Goal: Task Accomplishment & Management: Manage account settings

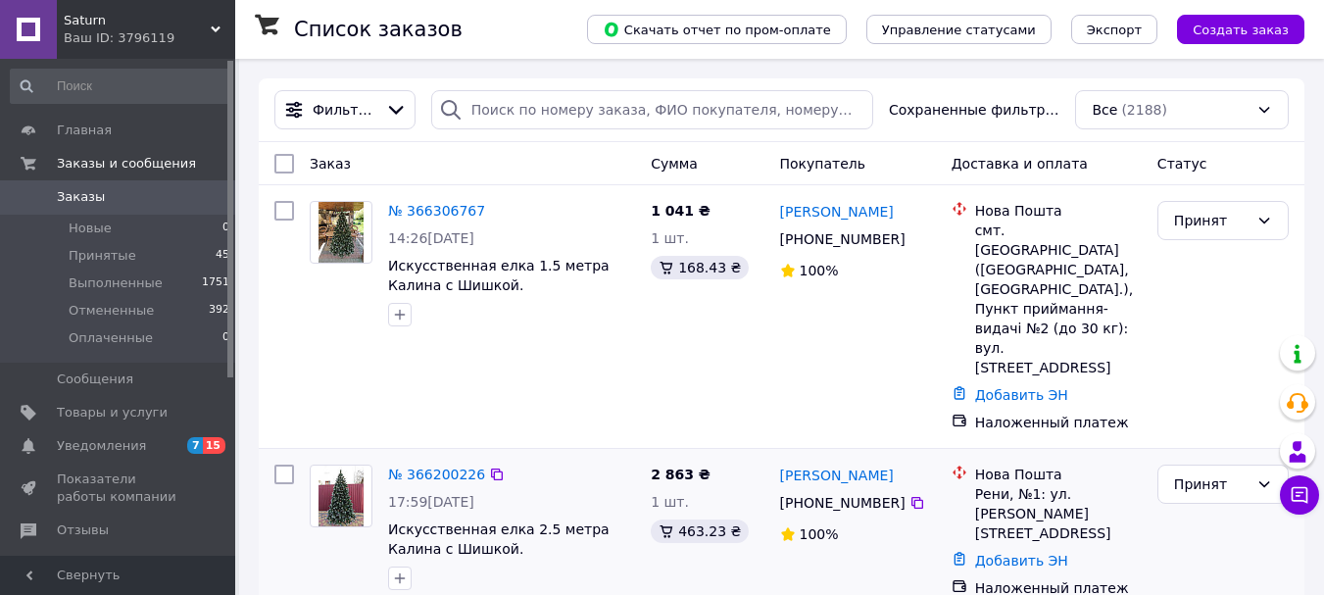
click at [1003, 464] on div "Нова Пошта Рени, №1: ул. [PERSON_NAME][STREET_ADDRESS]" at bounding box center [1058, 503] width 174 height 78
click at [972, 464] on div "Нова Пошта Рени, №1: ул. [PERSON_NAME][STREET_ADDRESS]" at bounding box center [1058, 503] width 174 height 78
drag, startPoint x: 972, startPoint y: 433, endPoint x: 1012, endPoint y: 451, distance: 43.9
click at [1012, 464] on div "Нова Пошта Рени, №1: ул. [PERSON_NAME][STREET_ADDRESS]" at bounding box center [1058, 503] width 174 height 78
copy div "Рени, №1: ул. [PERSON_NAME][STREET_ADDRESS]"
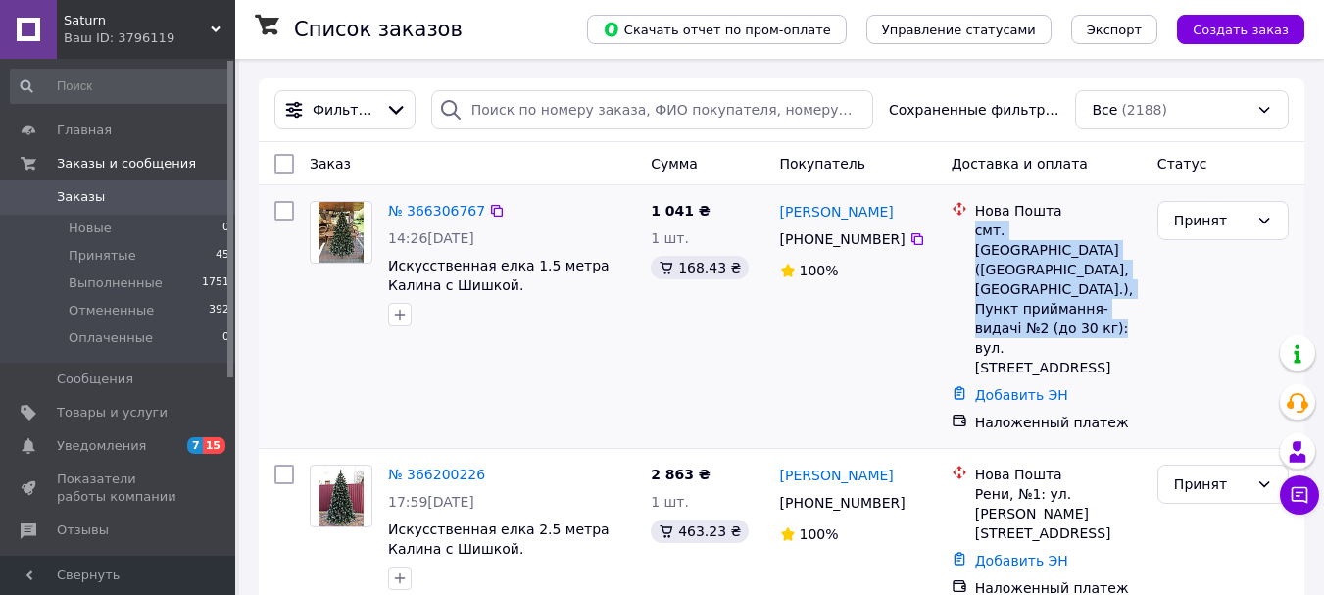
drag, startPoint x: 970, startPoint y: 231, endPoint x: 1073, endPoint y: 309, distance: 128.7
click at [1073, 309] on div "Нова Пошта смт. [GEOGRAPHIC_DATA] ([GEOGRAPHIC_DATA], [GEOGRAPHIC_DATA].), Пунк…" at bounding box center [1058, 289] width 174 height 176
copy div "смт. [GEOGRAPHIC_DATA] ([GEOGRAPHIC_DATA], [GEOGRAPHIC_DATA].), Пункт приймання…"
click at [113, 410] on span "Товары и услуги" at bounding box center [112, 413] width 111 height 18
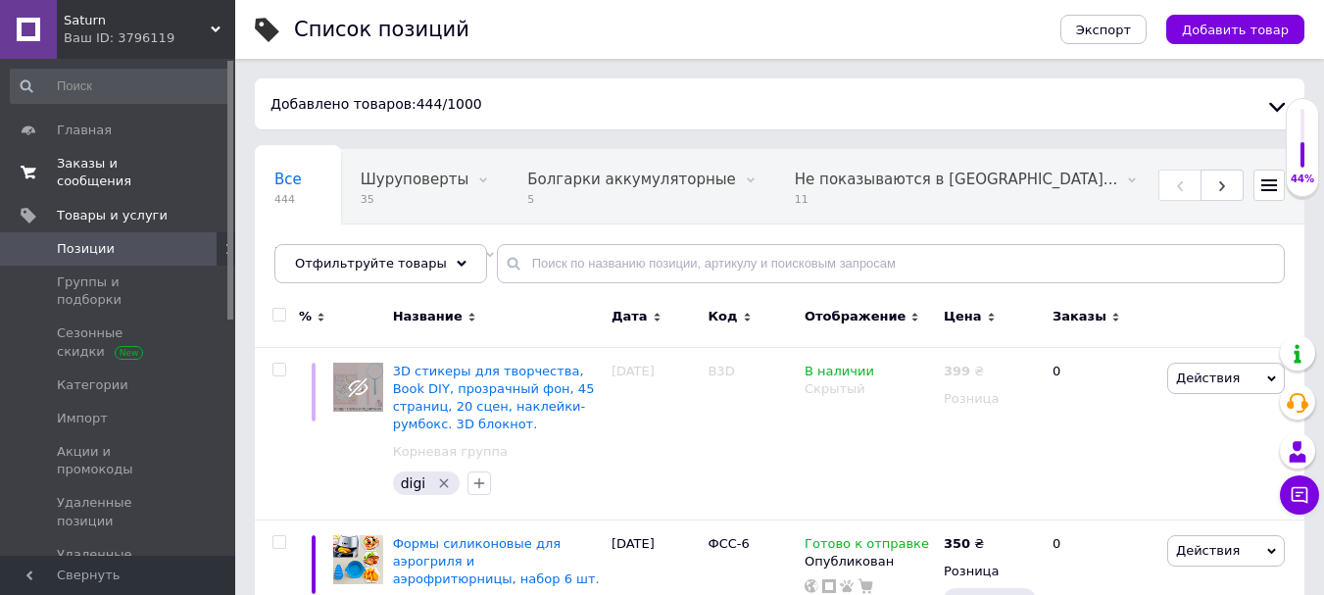
click at [149, 165] on span "Заказы и сообщения" at bounding box center [119, 172] width 124 height 35
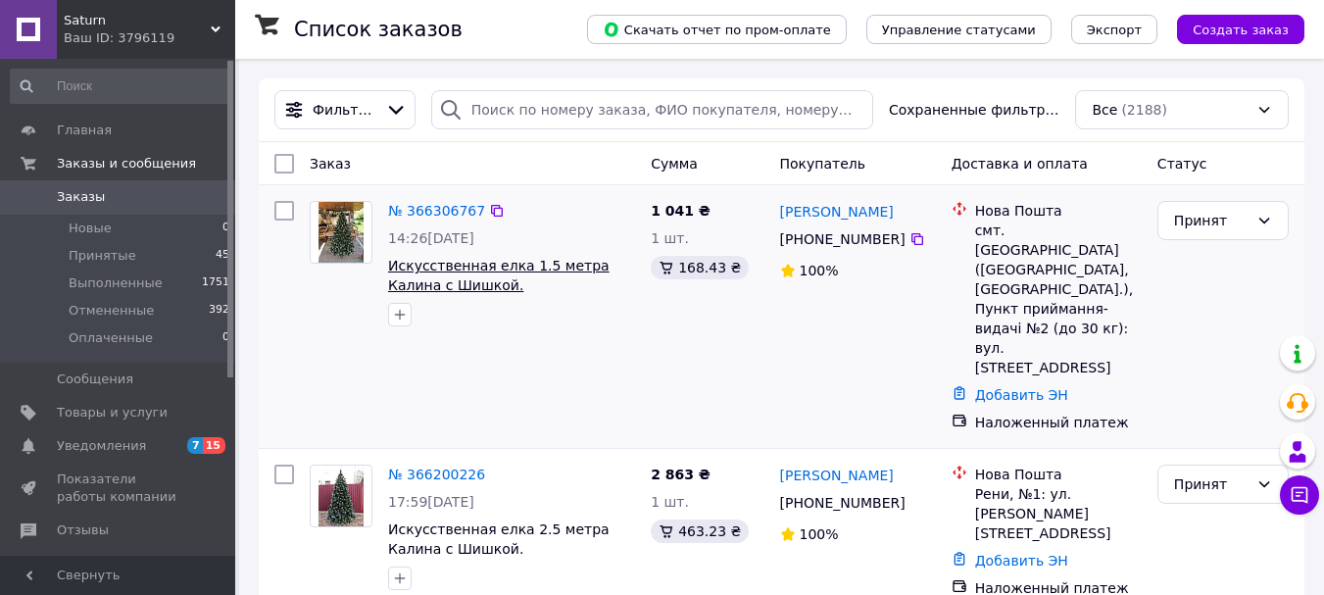
click at [428, 267] on span "Искусственная елка 1.5 метра Калина с Шишкой. Искусственная ель новогодняя| [GE…" at bounding box center [503, 305] width 231 height 94
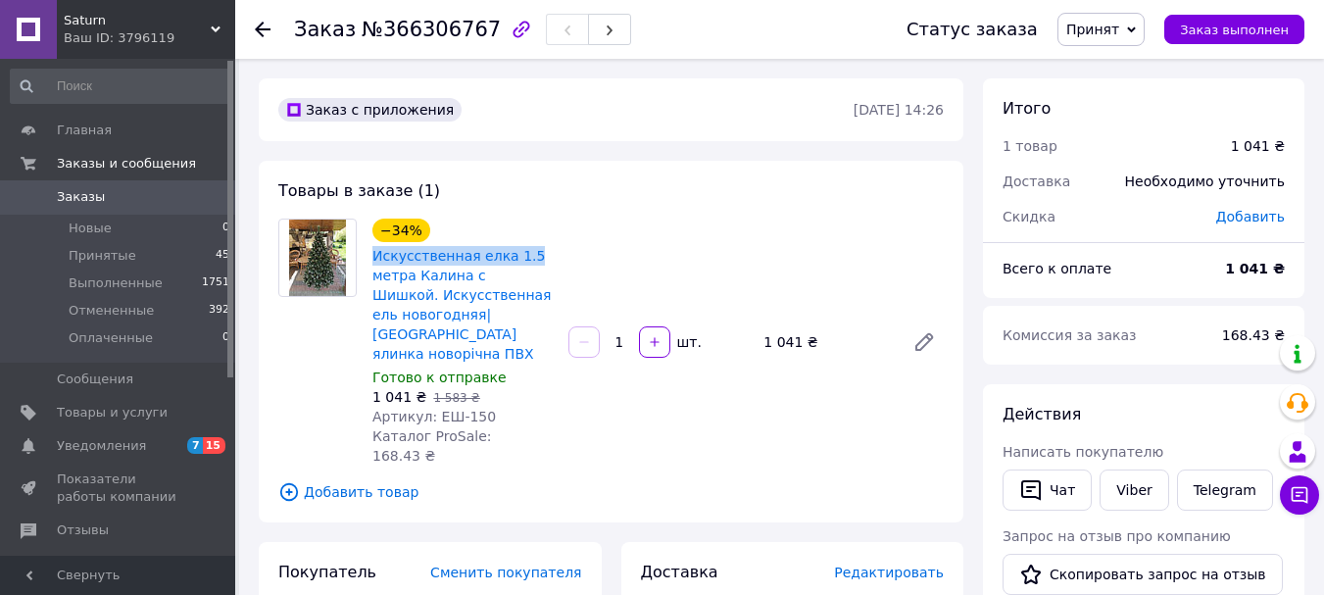
drag, startPoint x: 371, startPoint y: 253, endPoint x: 534, endPoint y: 261, distance: 162.8
click at [534, 261] on div "Искусственная елка 1.5 метра Калина с Шишкой. Искусственная ель новогодняя| [GE…" at bounding box center [462, 304] width 184 height 121
click at [102, 412] on span "Товары и услуги" at bounding box center [112, 413] width 111 height 18
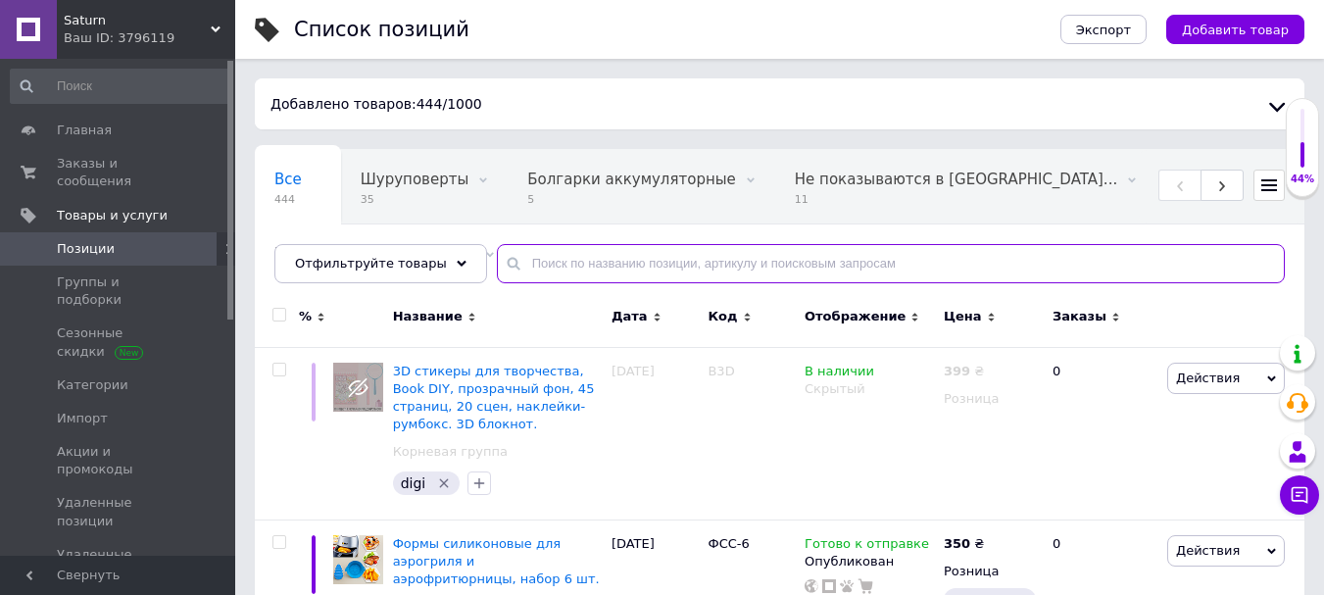
click at [526, 262] on input "text" at bounding box center [891, 263] width 788 height 39
paste input "Искусственная елка 1.5"
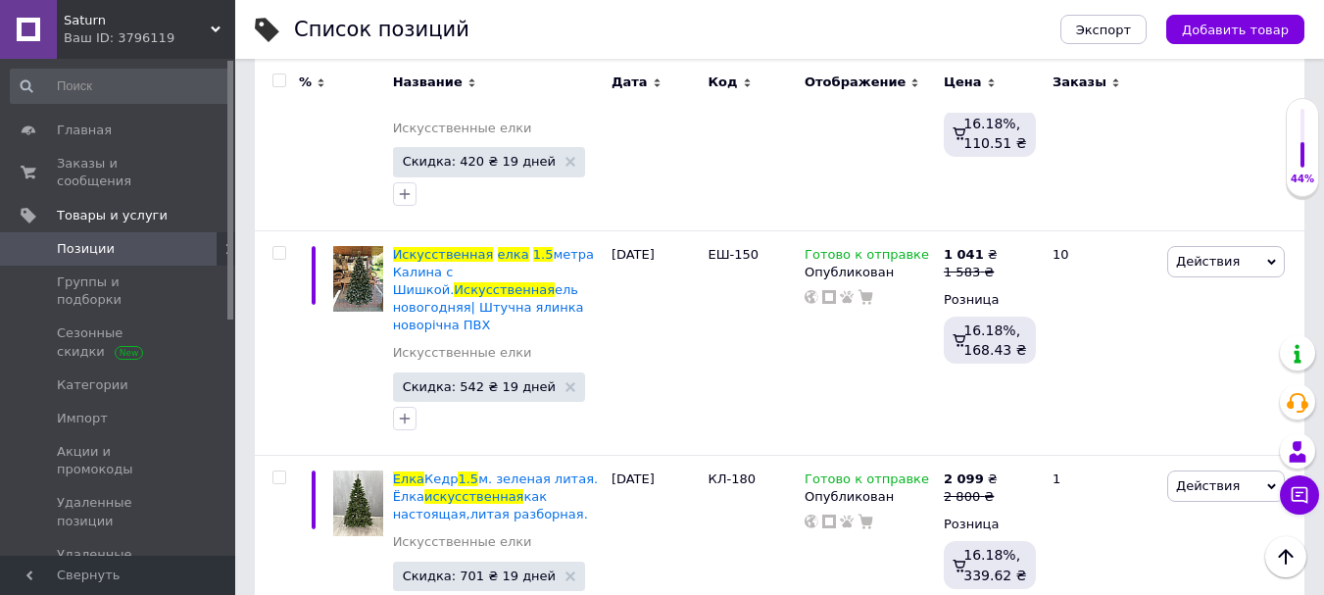
scroll to position [578, 0]
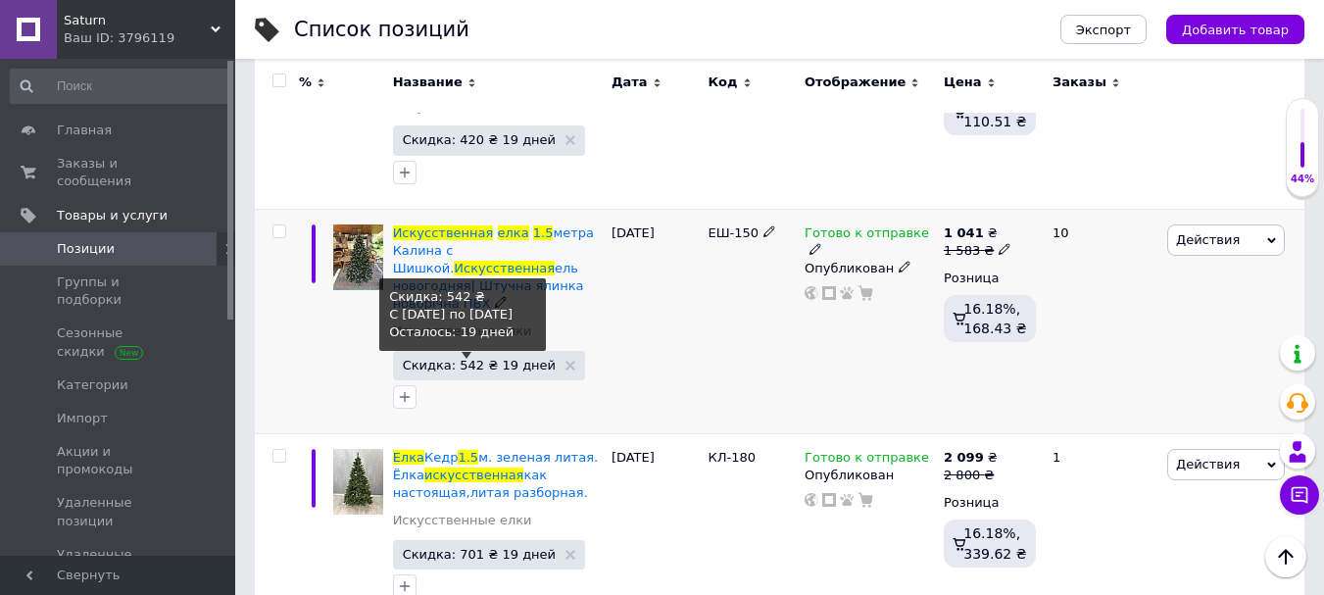
type input "Искусственная елка 1.5"
click at [468, 359] on span "Скидка: 542 ₴ 19 дней" at bounding box center [479, 365] width 153 height 13
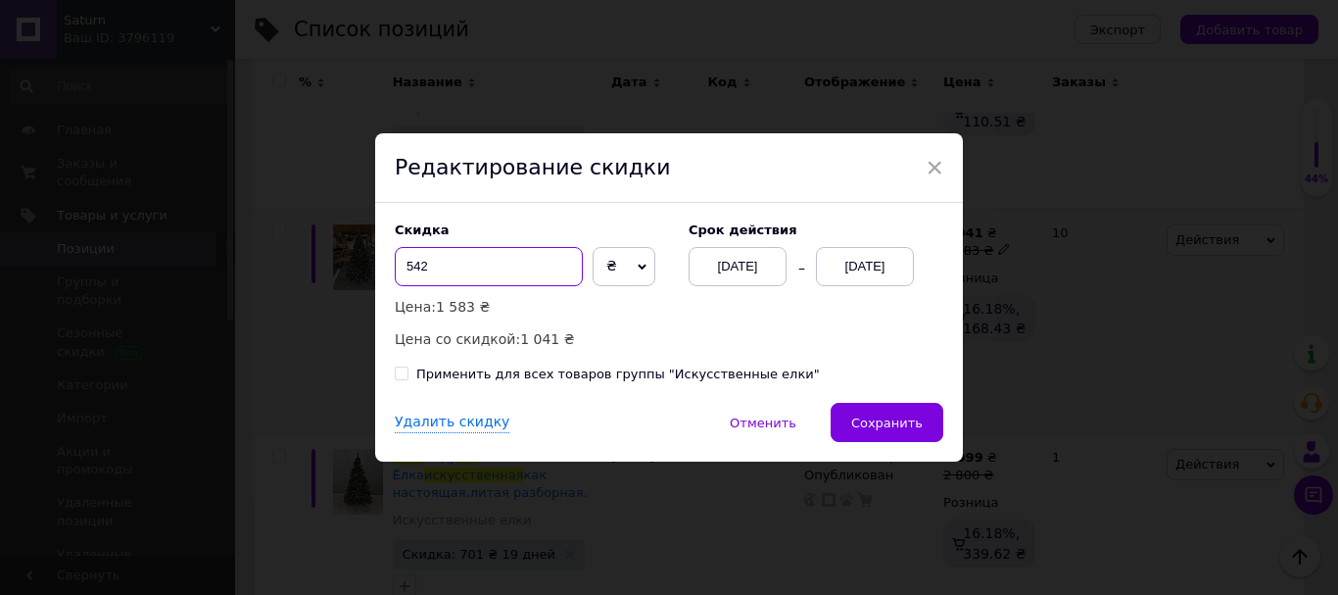
click at [416, 266] on input "542" at bounding box center [489, 266] width 188 height 39
type input "492"
click at [877, 429] on span "Сохранить" at bounding box center [887, 422] width 72 height 15
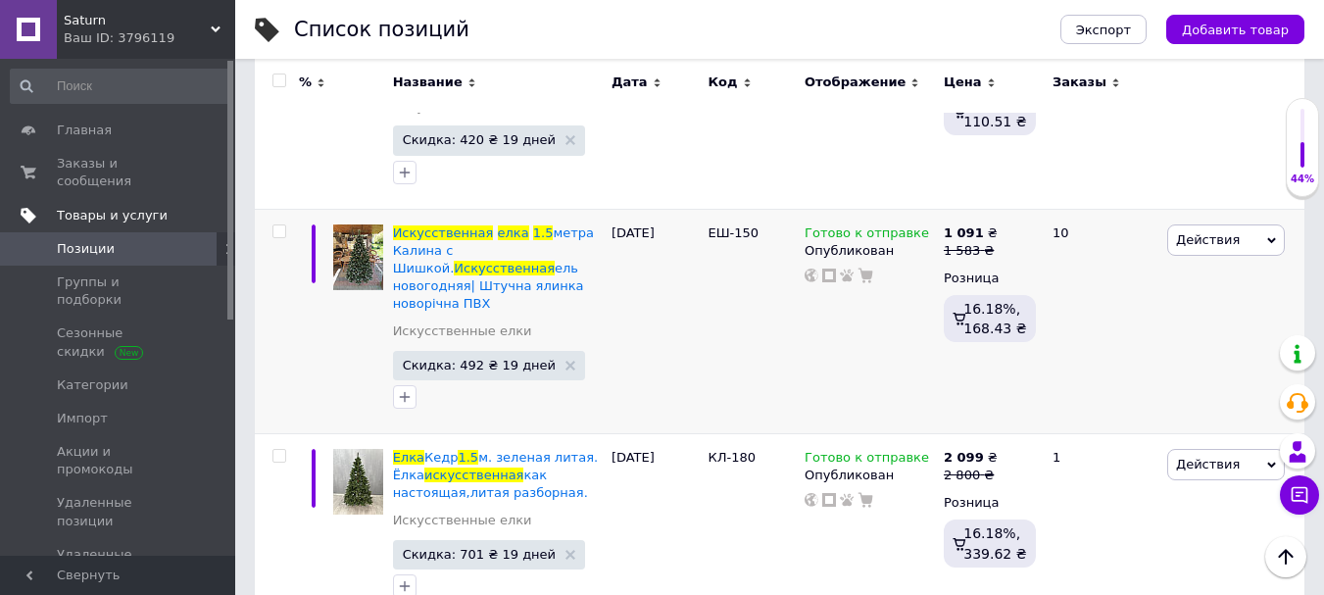
click at [118, 207] on span "Товары и услуги" at bounding box center [112, 216] width 111 height 18
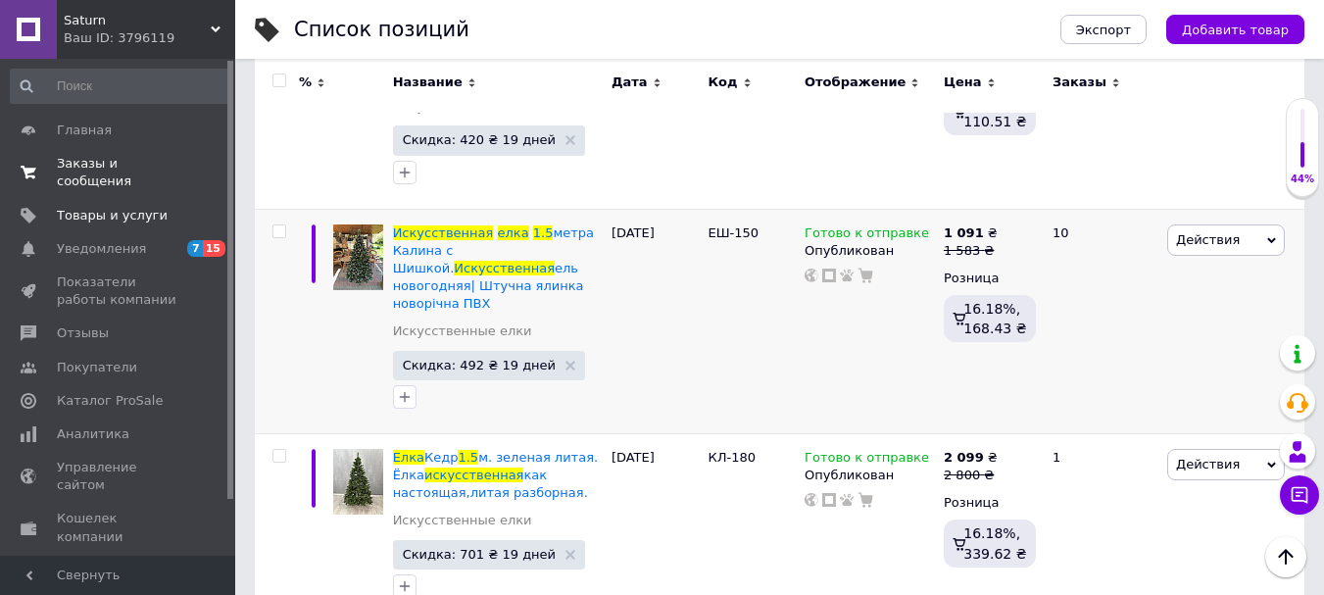
click at [129, 162] on span "Заказы и сообщения" at bounding box center [119, 172] width 124 height 35
